Goal: Task Accomplishment & Management: Complete application form

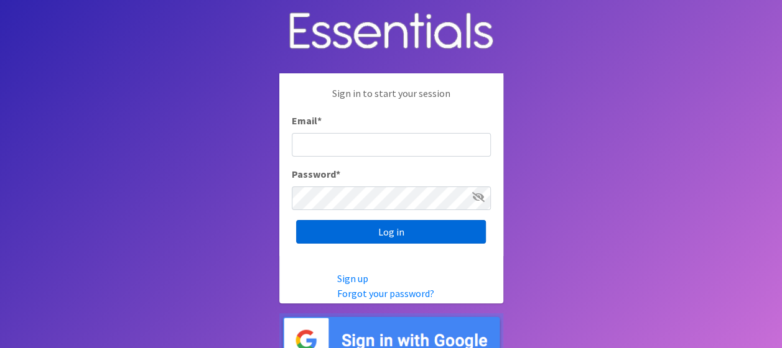
type input "[PERSON_NAME][EMAIL_ADDRESS][DOMAIN_NAME]"
click at [367, 234] on input "Log in" at bounding box center [391, 232] width 190 height 24
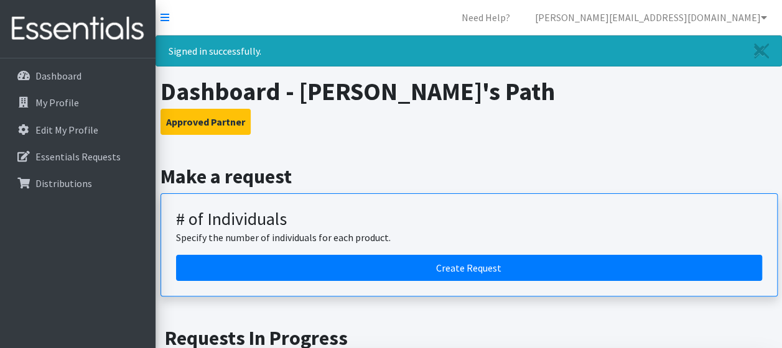
click at [215, 180] on h2 "Make a request" at bounding box center [469, 177] width 617 height 24
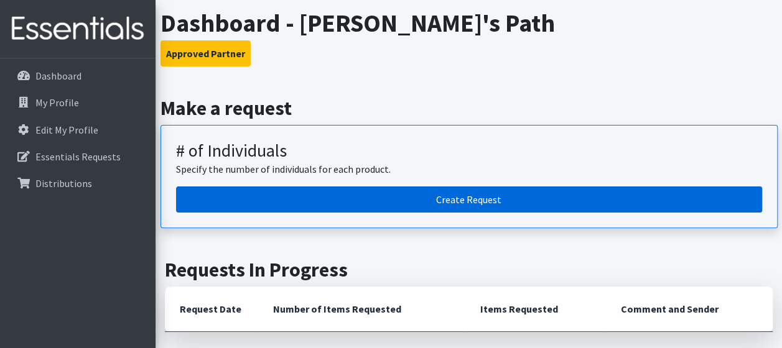
scroll to position [124, 0]
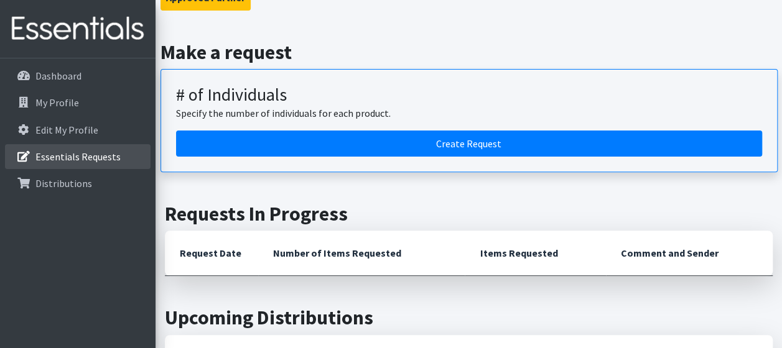
click at [49, 151] on p "Essentials Requests" at bounding box center [77, 157] width 85 height 12
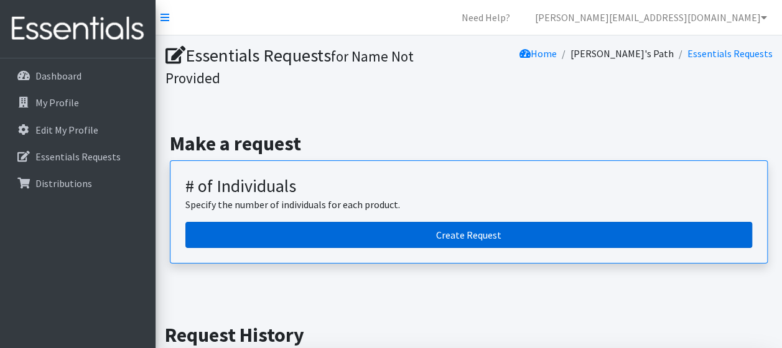
click at [464, 236] on link "Create Request" at bounding box center [468, 235] width 567 height 26
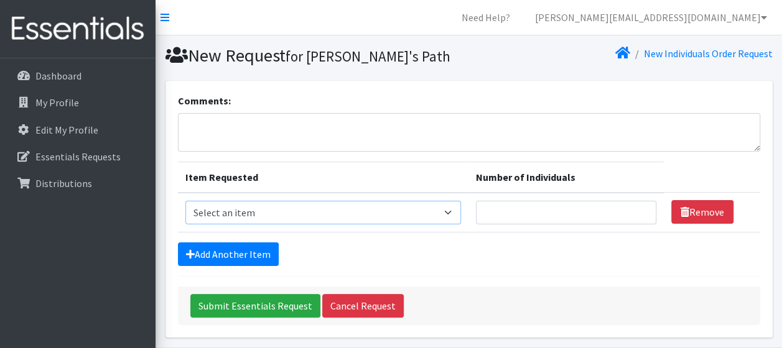
click at [313, 212] on select "Select an item Baby Diapers (Size 1 - 15x25ct) Baby Diapers (Size 2 - 15x25ct) …" at bounding box center [323, 213] width 276 height 24
select select "3042"
click at [185, 201] on select "Select an item Baby Diapers (Size 1 - 15x25ct) Baby Diapers (Size 2 - 15x25ct) …" at bounding box center [323, 213] width 276 height 24
click at [637, 206] on input "1" at bounding box center [566, 213] width 180 height 24
click at [637, 206] on input "2" at bounding box center [566, 213] width 180 height 24
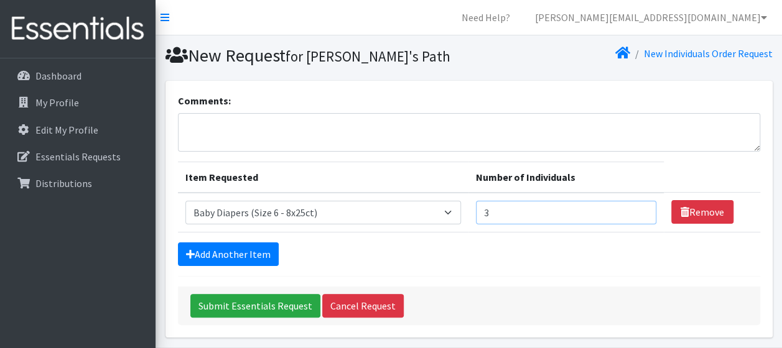
click at [637, 206] on input "3" at bounding box center [566, 213] width 180 height 24
click at [637, 206] on input "4" at bounding box center [566, 213] width 180 height 24
click at [637, 206] on input "5" at bounding box center [566, 213] width 180 height 24
type input "6"
click at [637, 206] on input "6" at bounding box center [566, 213] width 180 height 24
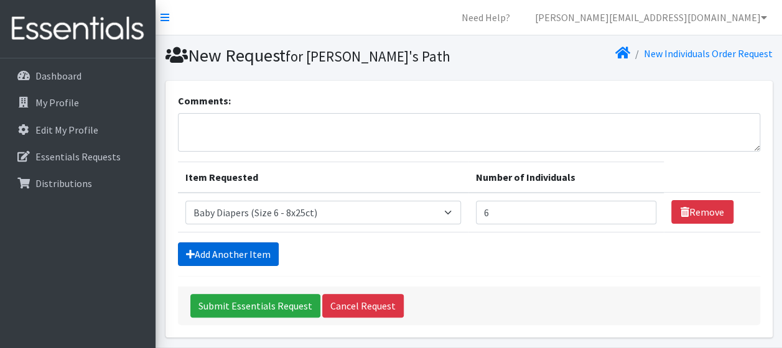
click at [215, 253] on link "Add Another Item" at bounding box center [228, 255] width 101 height 24
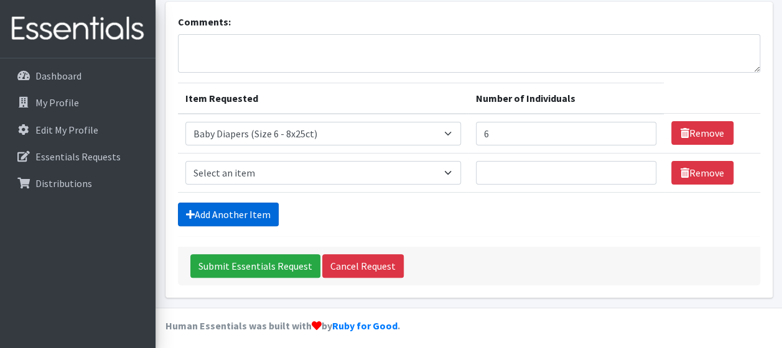
scroll to position [83, 0]
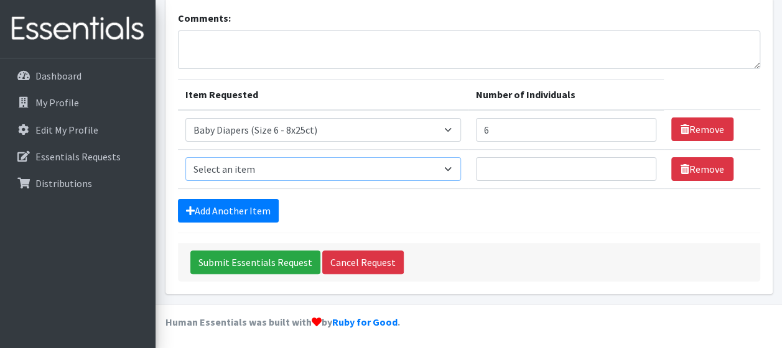
click at [448, 168] on select "Select an item Baby Diapers (Size 1 - 15x25ct) Baby Diapers (Size 2 - 15x25ct) …" at bounding box center [323, 169] width 276 height 24
select select "3021"
click at [185, 157] on select "Select an item Baby Diapers (Size 1 - 15x25ct) Baby Diapers (Size 2 - 15x25ct) …" at bounding box center [323, 169] width 276 height 24
click at [640, 164] on input "1" at bounding box center [566, 169] width 180 height 24
click at [640, 164] on input "2" at bounding box center [566, 169] width 180 height 24
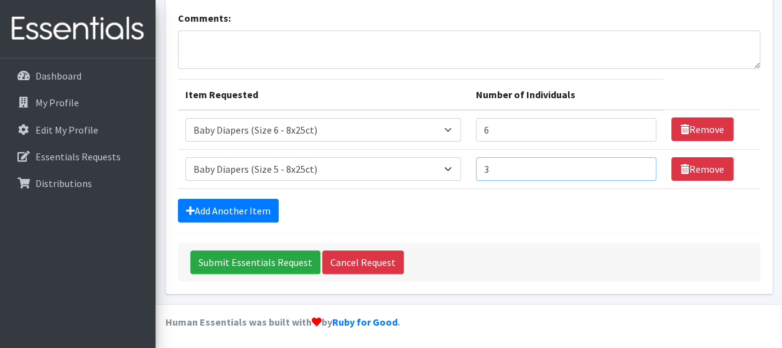
click at [640, 164] on input "3" at bounding box center [566, 169] width 180 height 24
click at [640, 164] on input "4" at bounding box center [566, 169] width 180 height 24
click at [640, 164] on input "5" at bounding box center [566, 169] width 180 height 24
type input "6"
click at [640, 164] on input "6" at bounding box center [566, 169] width 180 height 24
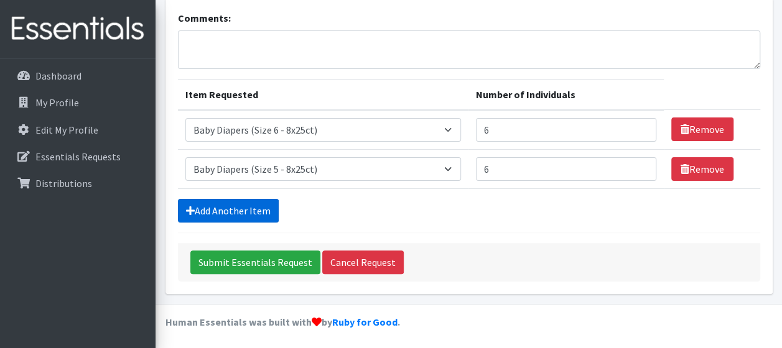
click at [245, 205] on link "Add Another Item" at bounding box center [228, 211] width 101 height 24
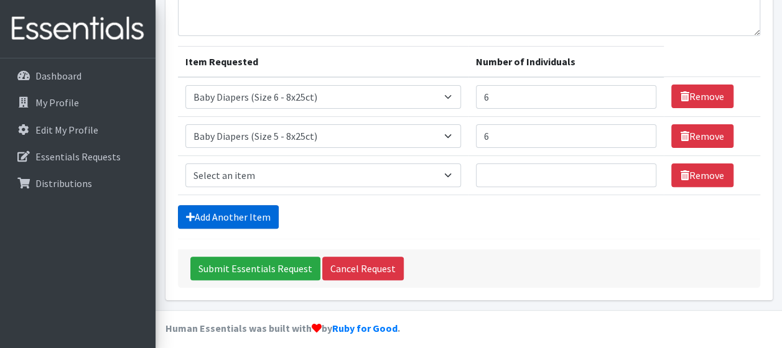
scroll to position [122, 0]
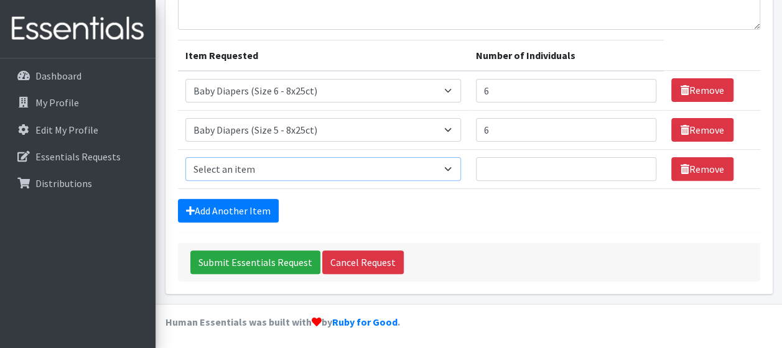
click at [451, 167] on select "Select an item Baby Diapers (Size 1 - 15x25ct) Baby Diapers (Size 2 - 15x25ct) …" at bounding box center [323, 169] width 276 height 24
select select "14387"
click at [185, 157] on select "Select an item Baby Diapers (Size 1 - 15x25ct) Baby Diapers (Size 2 - 15x25ct) …" at bounding box center [323, 169] width 276 height 24
click at [638, 164] on input "1" at bounding box center [566, 169] width 180 height 24
click at [638, 164] on input "2" at bounding box center [566, 169] width 180 height 24
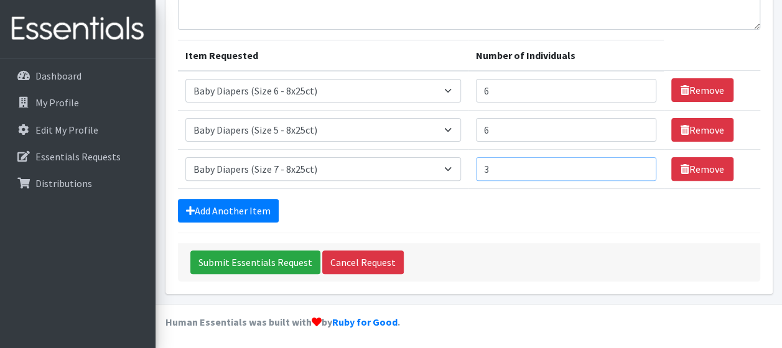
click at [638, 164] on input "3" at bounding box center [566, 169] width 180 height 24
click at [638, 164] on input "4" at bounding box center [566, 169] width 180 height 24
click at [638, 164] on input "5" at bounding box center [566, 169] width 180 height 24
type input "6"
click at [638, 164] on input "6" at bounding box center [566, 169] width 180 height 24
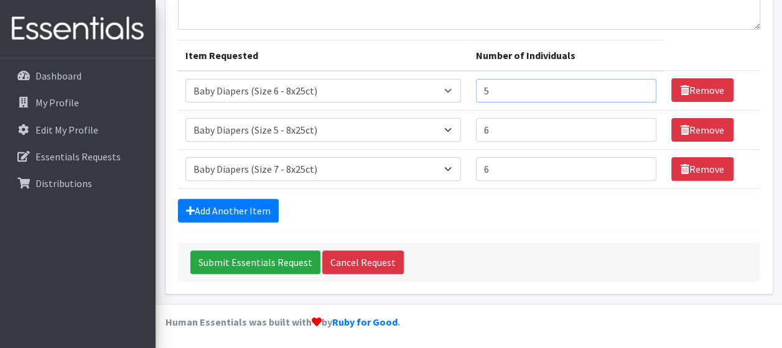
type input "5"
click at [640, 93] on input "5" at bounding box center [566, 91] width 180 height 24
type input "5"
click at [637, 132] on input "5" at bounding box center [566, 130] width 180 height 24
type input "5"
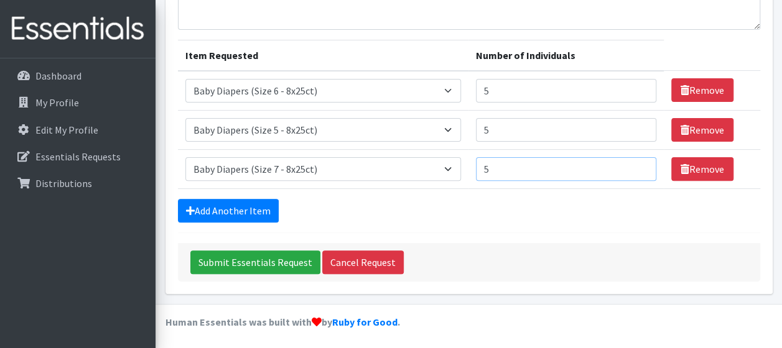
click at [636, 170] on input "5" at bounding box center [566, 169] width 180 height 24
click at [271, 259] on input "Submit Essentials Request" at bounding box center [255, 263] width 130 height 24
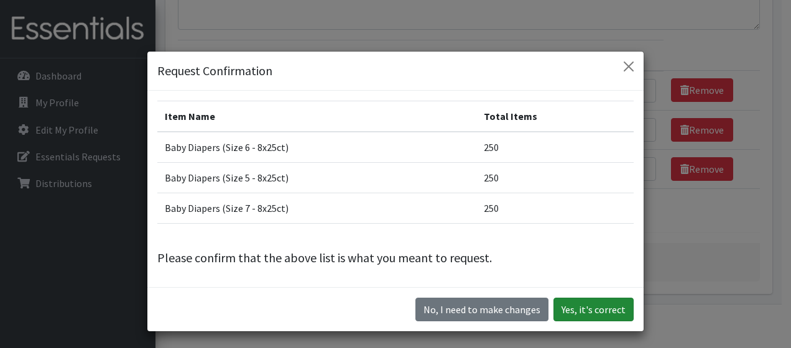
click at [589, 309] on button "Yes, it's correct" at bounding box center [594, 310] width 80 height 24
